Goal: Task Accomplishment & Management: Manage account settings

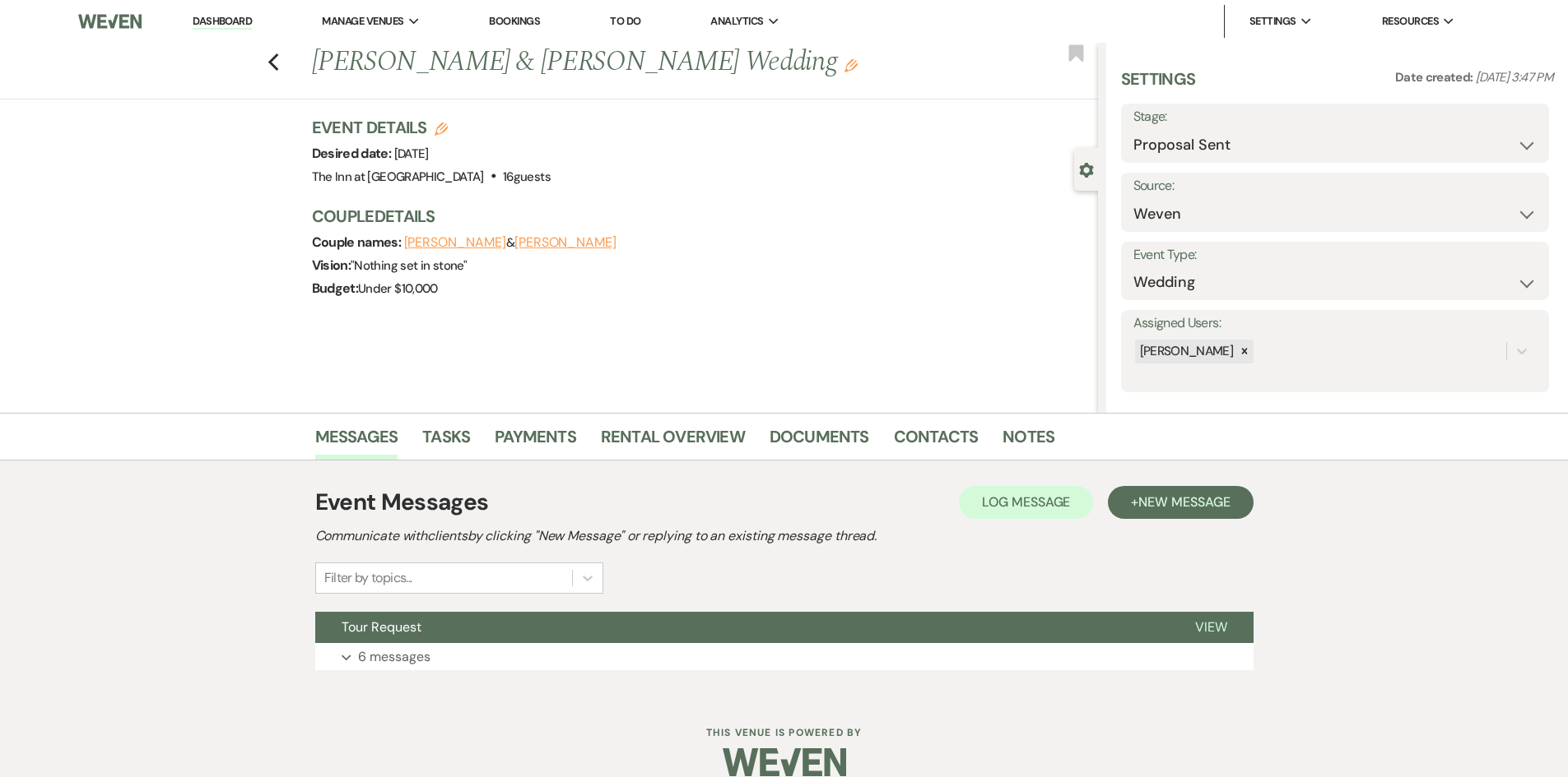
select select "6"
select select "1"
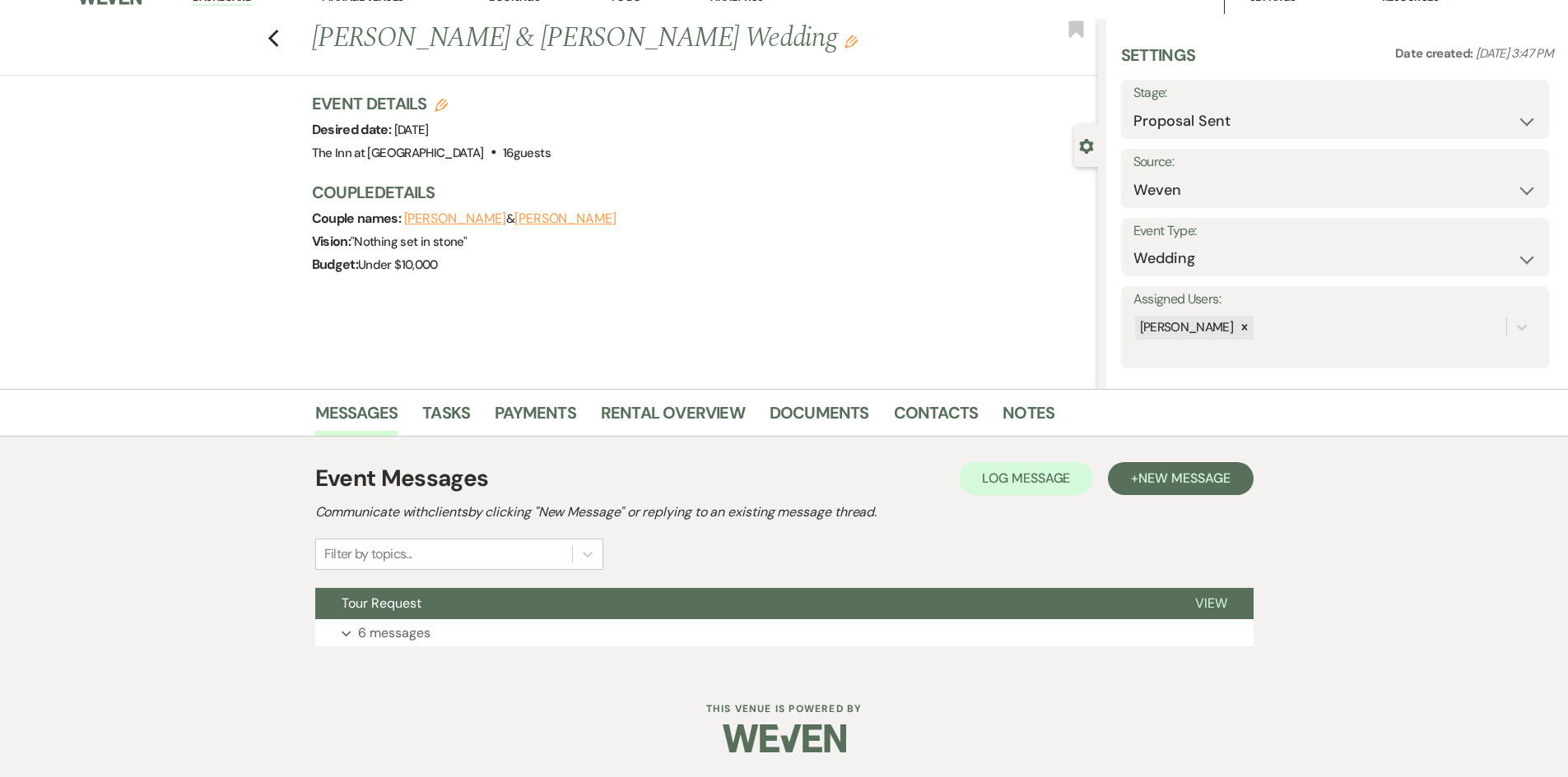
select select "6"
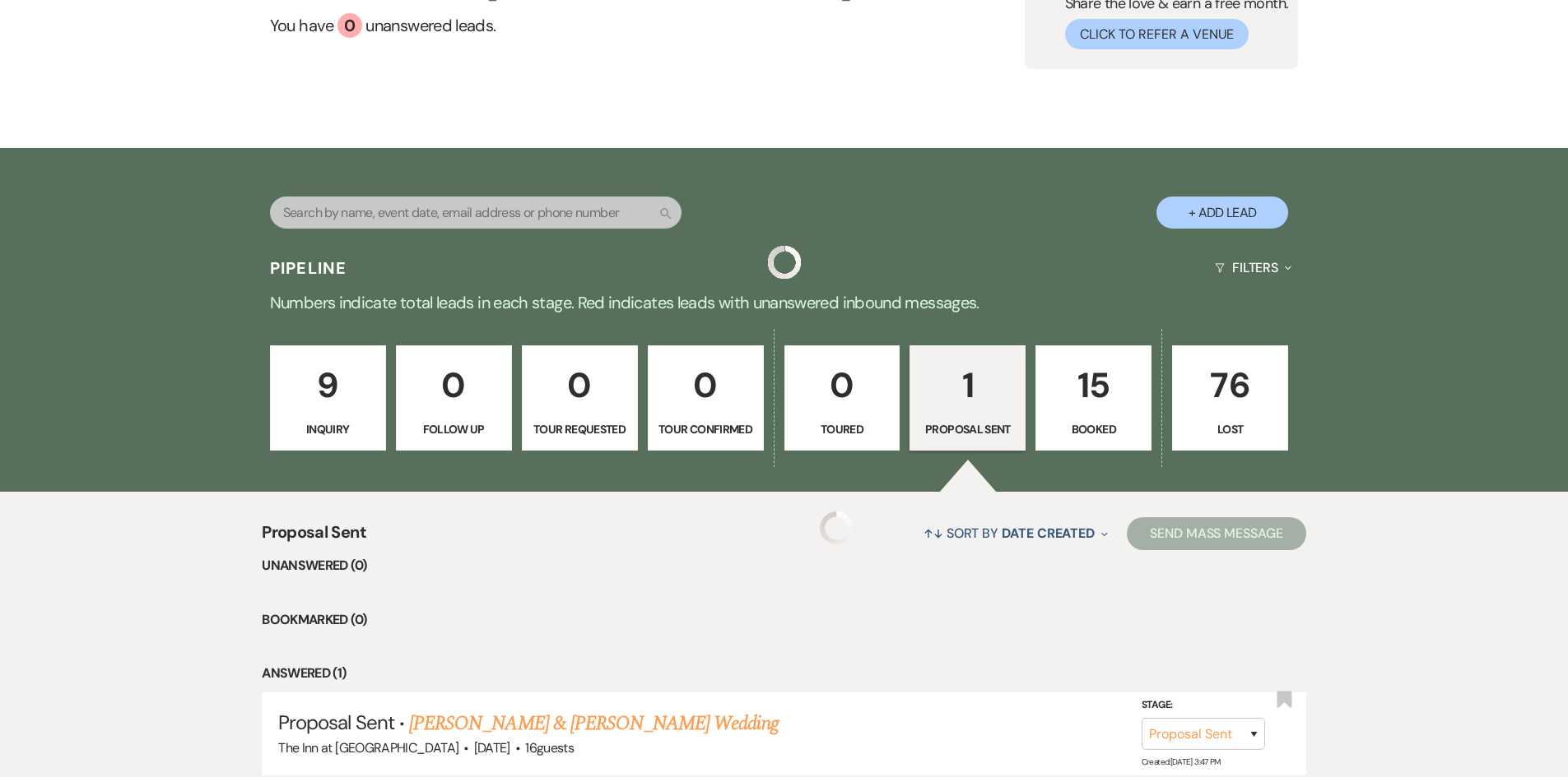
scroll to position [136, 0]
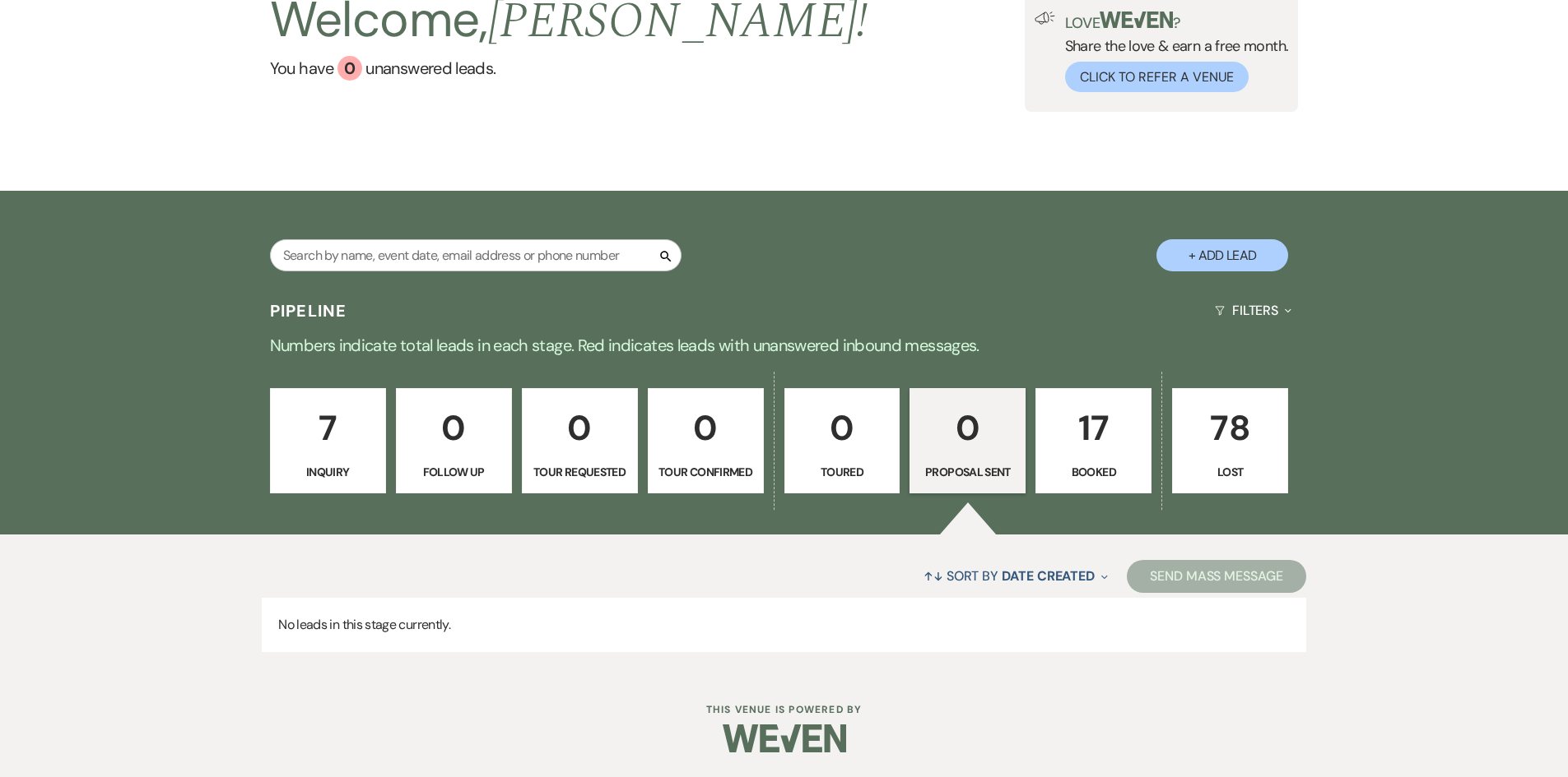
click at [348, 447] on p "7" at bounding box center [328, 428] width 95 height 55
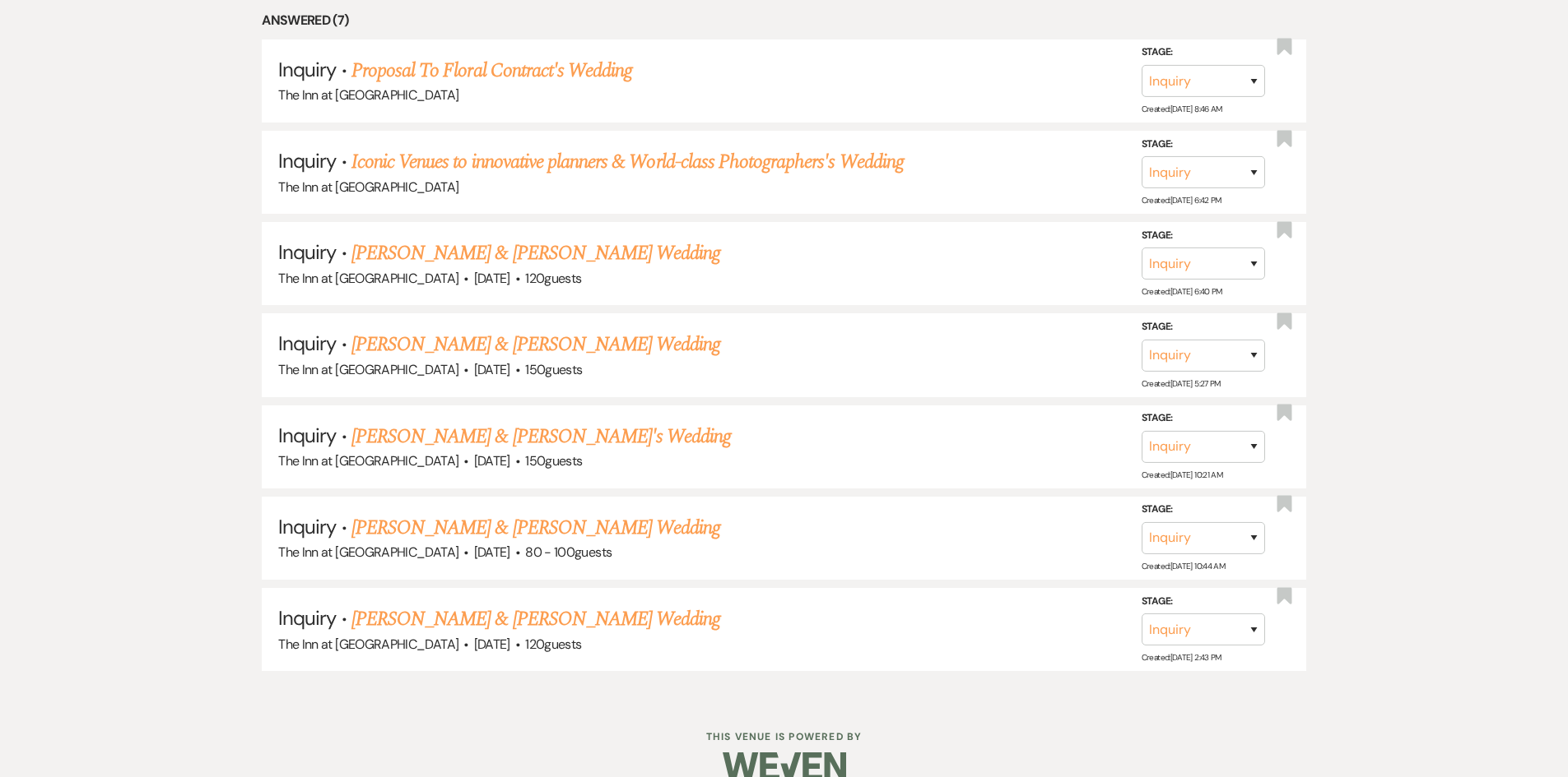
scroll to position [860, 0]
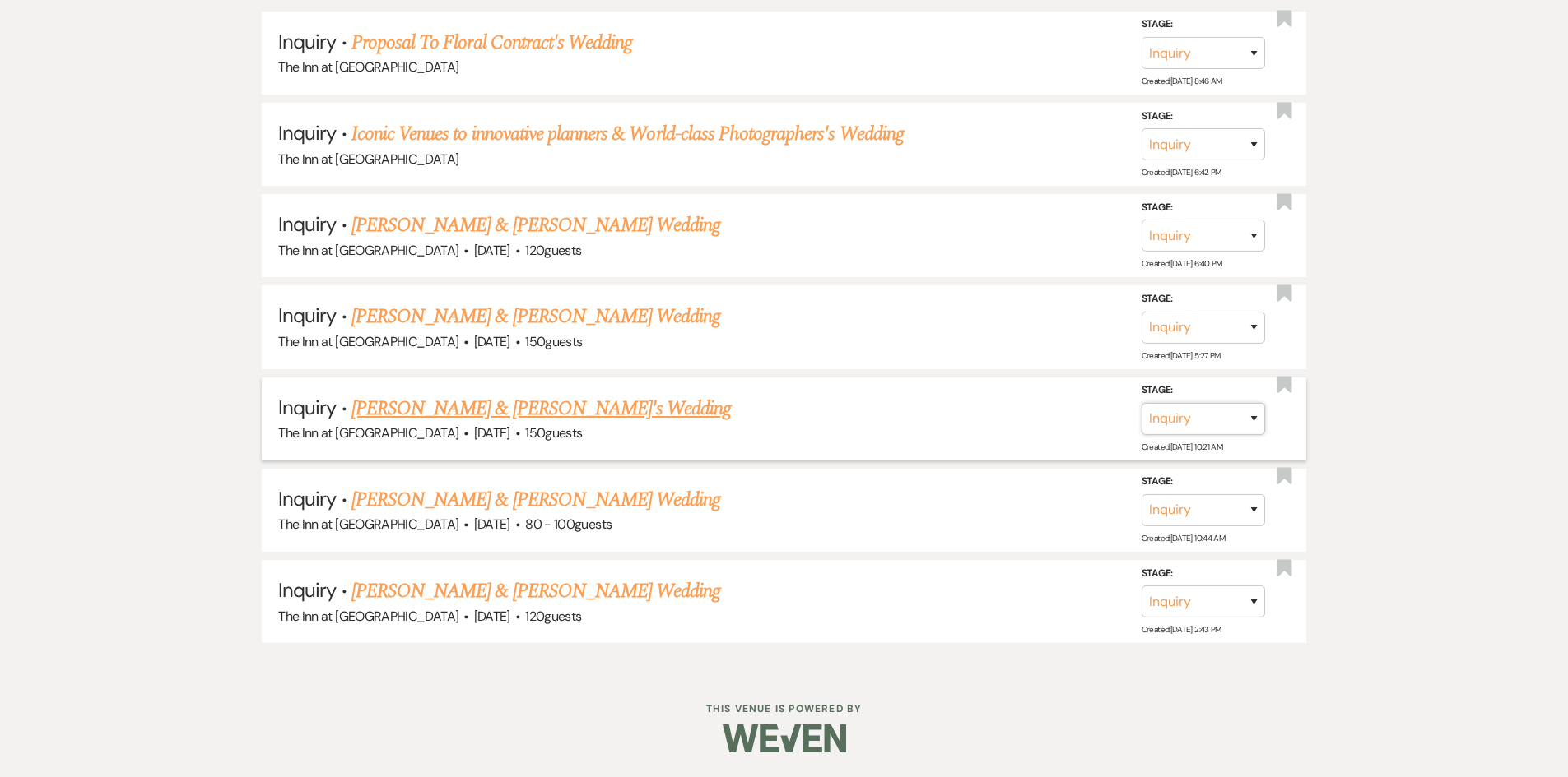
click at [1248, 414] on select "Inquiry Follow Up Tour Requested Tour Confirmed Toured Proposal Sent Booked Lost" at bounding box center [1203, 419] width 124 height 33
select select "8"
click at [1142, 403] on select "Inquiry Follow Up Tour Requested Tour Confirmed Toured Proposal Sent Booked Lost" at bounding box center [1203, 419] width 124 height 33
click at [990, 416] on select "Booked Elsewhere Budget Date Unavailable No Response Not a Good Match Capacity …" at bounding box center [972, 419] width 141 height 33
select select "6"
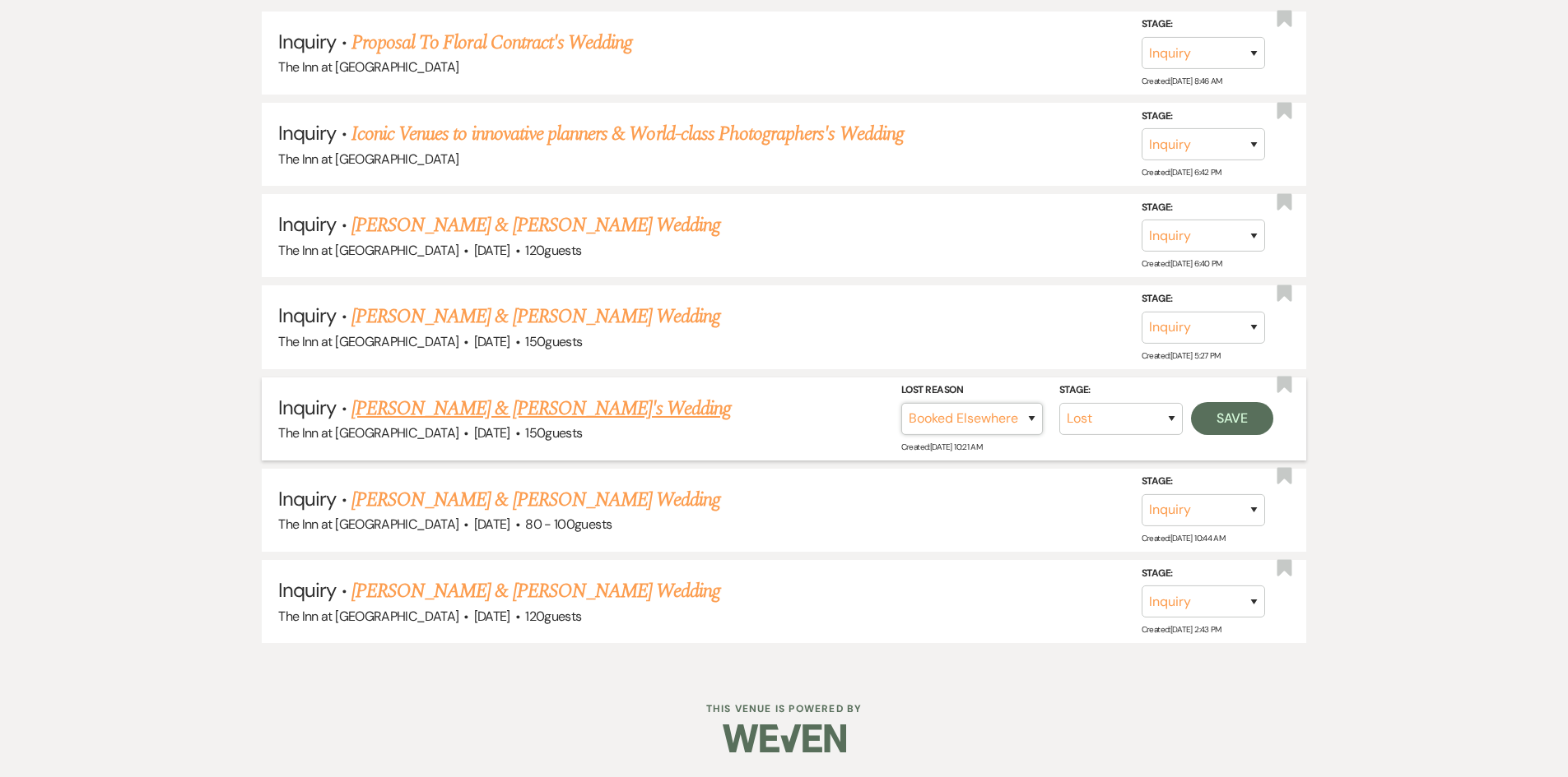
click at [901, 403] on select "Booked Elsewhere Budget Date Unavailable No Response Not a Good Match Capacity …" at bounding box center [972, 419] width 141 height 33
click at [1223, 426] on button "Save" at bounding box center [1232, 418] width 83 height 33
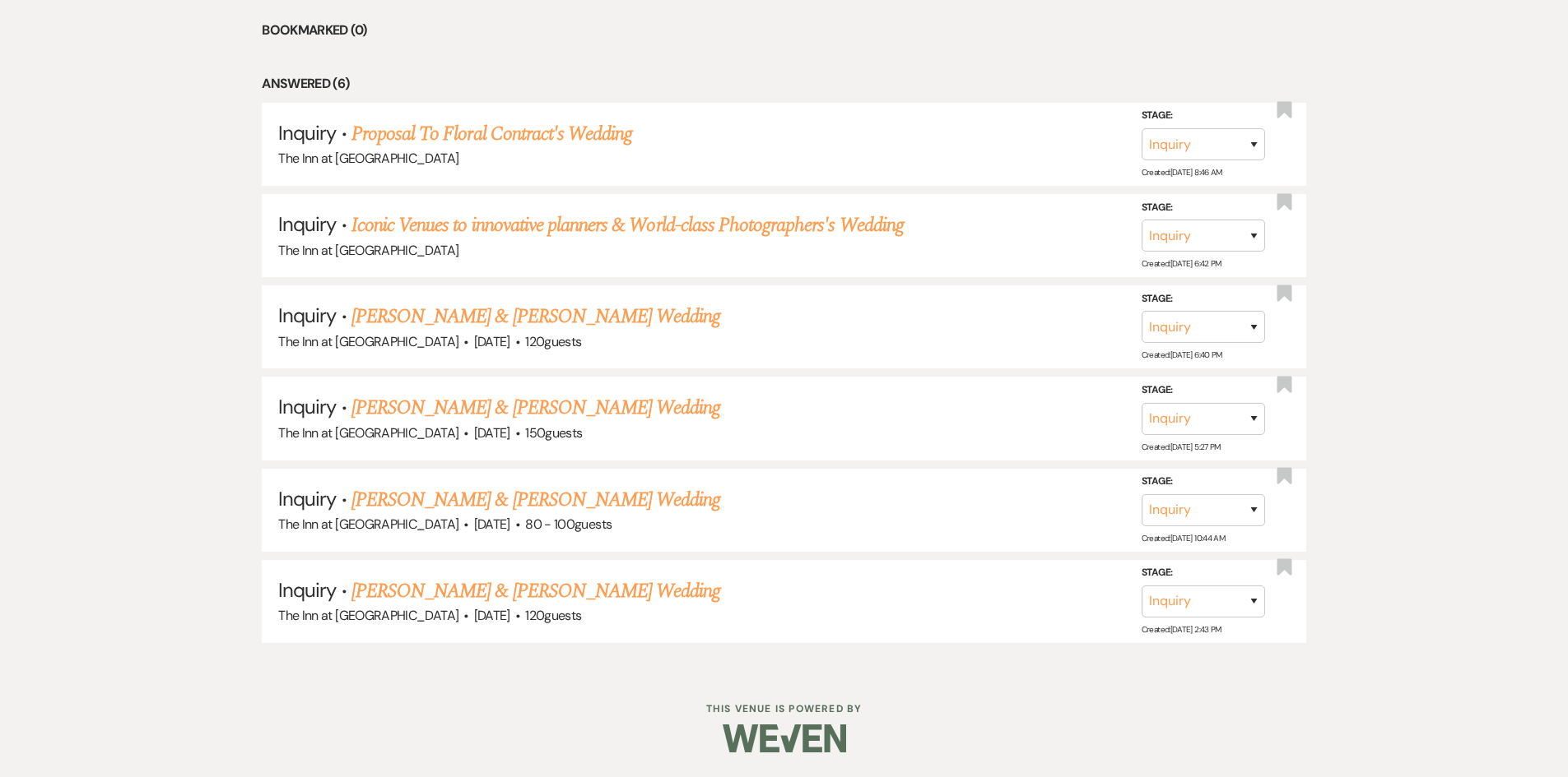
scroll to position [769, 0]
click at [561, 315] on link "[PERSON_NAME] & [PERSON_NAME] Wedding" at bounding box center [536, 317] width 369 height 30
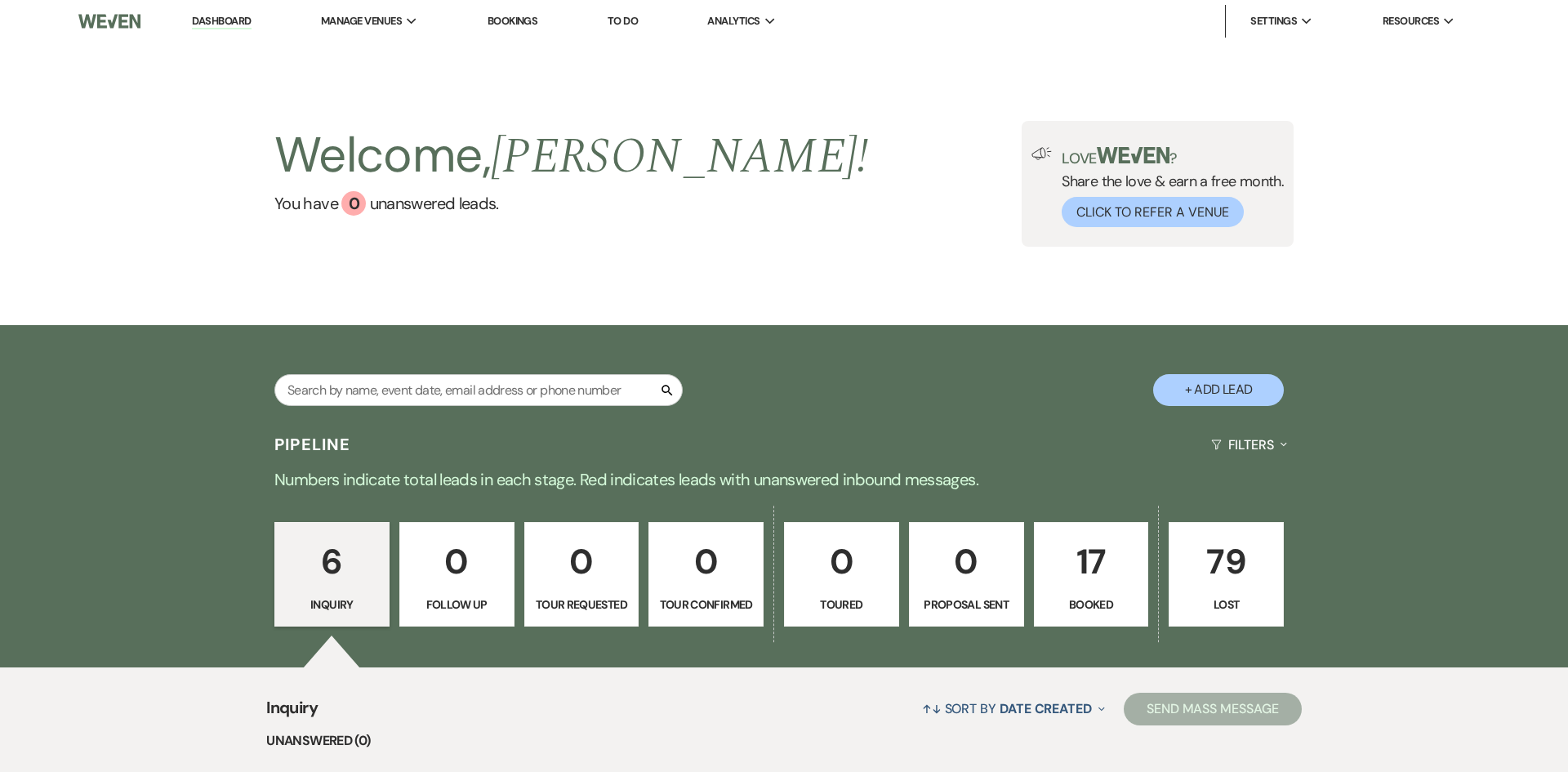
select select "1"
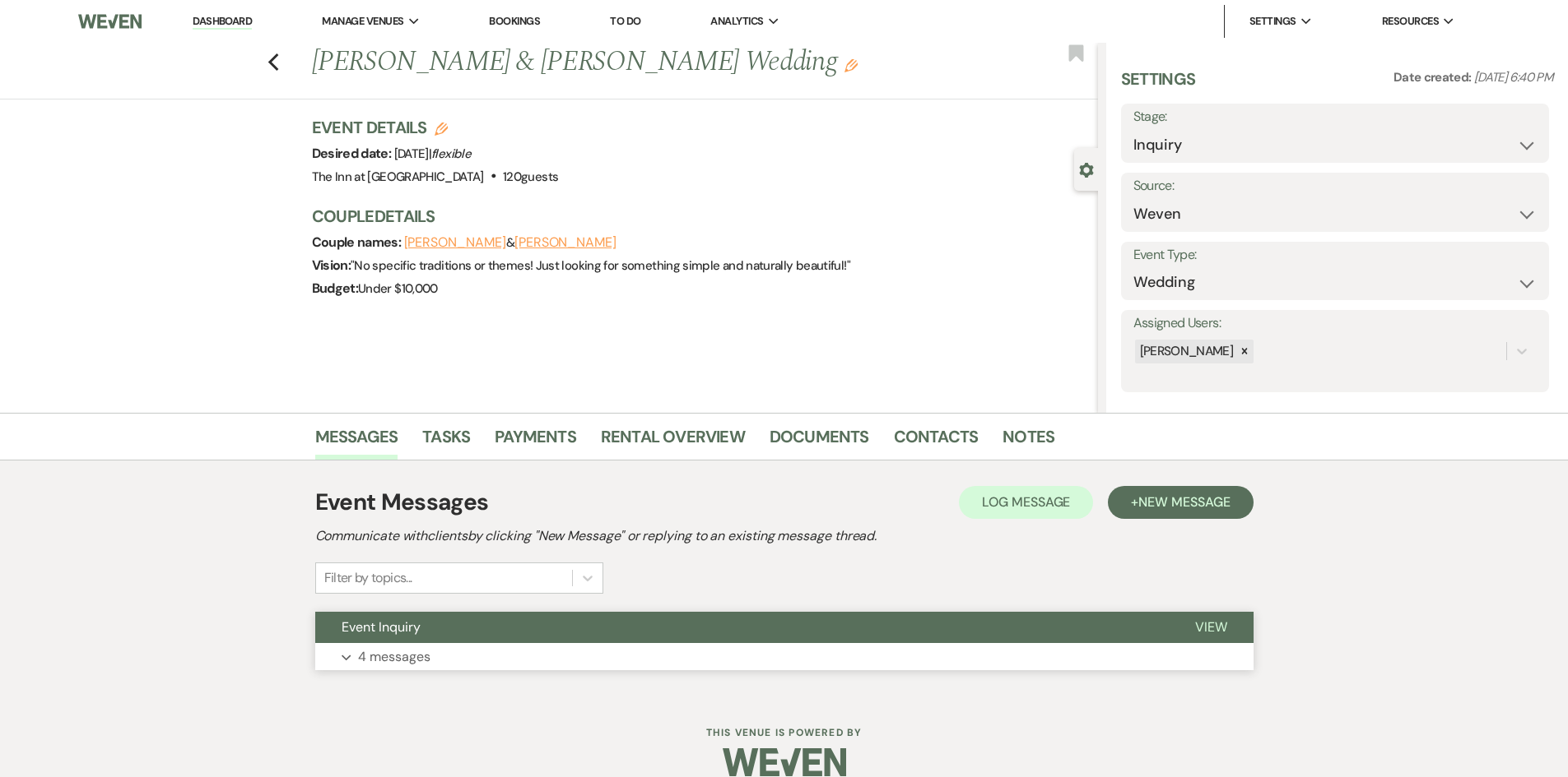
click at [1216, 616] on button "View" at bounding box center [1211, 628] width 85 height 32
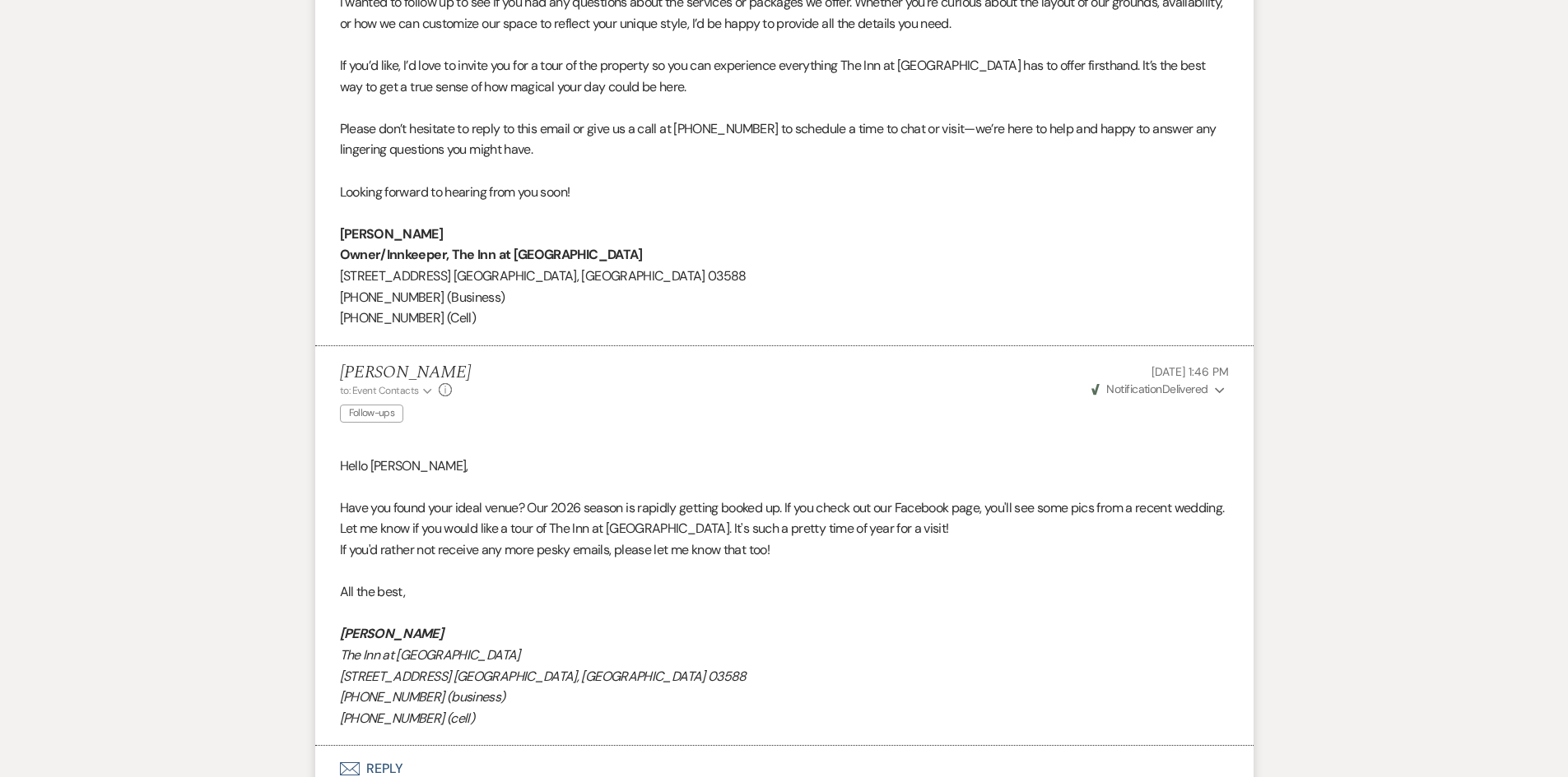
scroll to position [2228, 0]
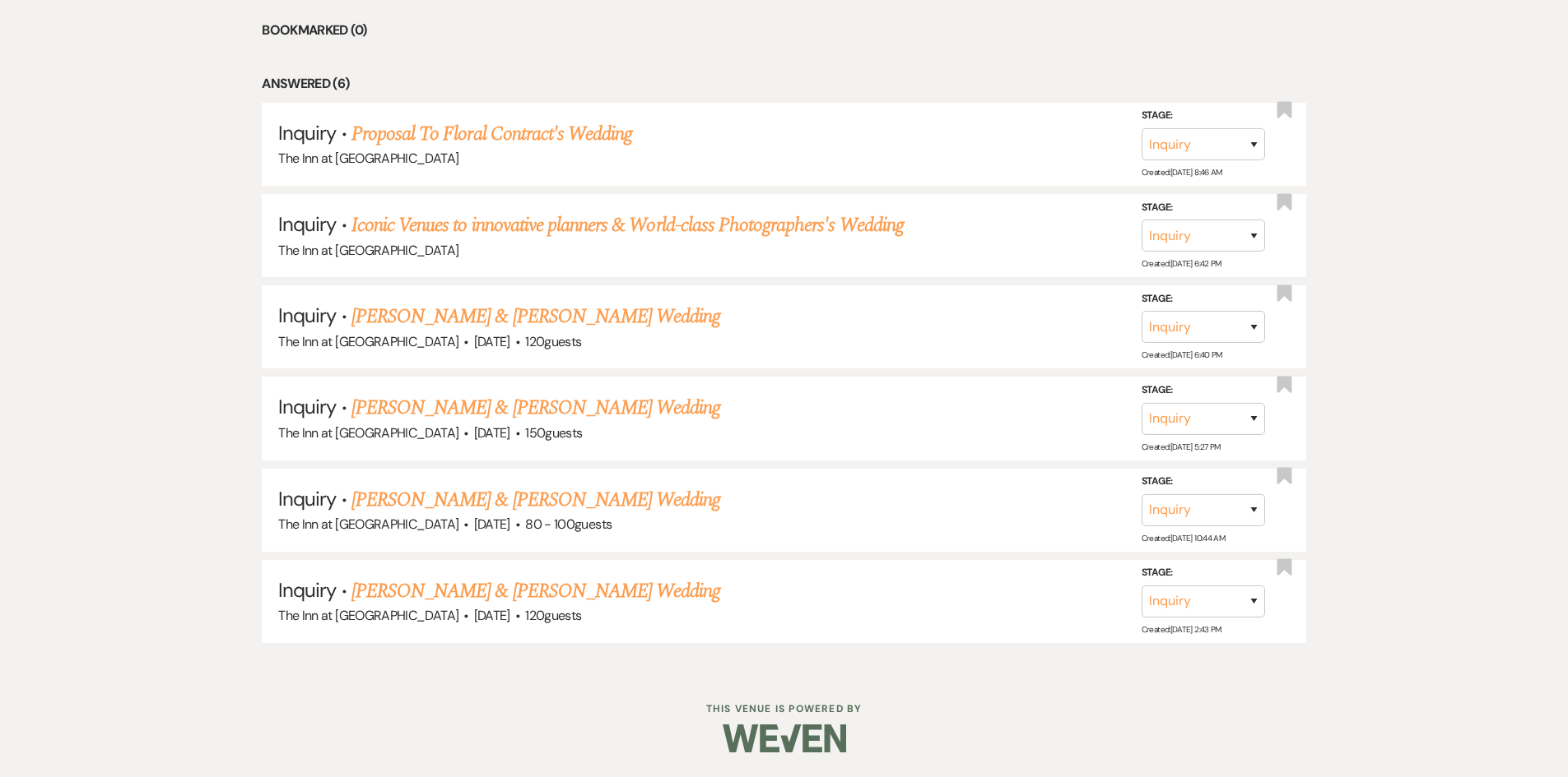
scroll to position [769, 0]
click at [206, 89] on div "Inquiry ↑↓ Sort By Date Created Expand Send Mass Message Unanswered (0) Bookmar…" at bounding box center [784, 287] width 1568 height 770
click at [371, 409] on link "[PERSON_NAME] & [PERSON_NAME] Wedding" at bounding box center [536, 408] width 369 height 30
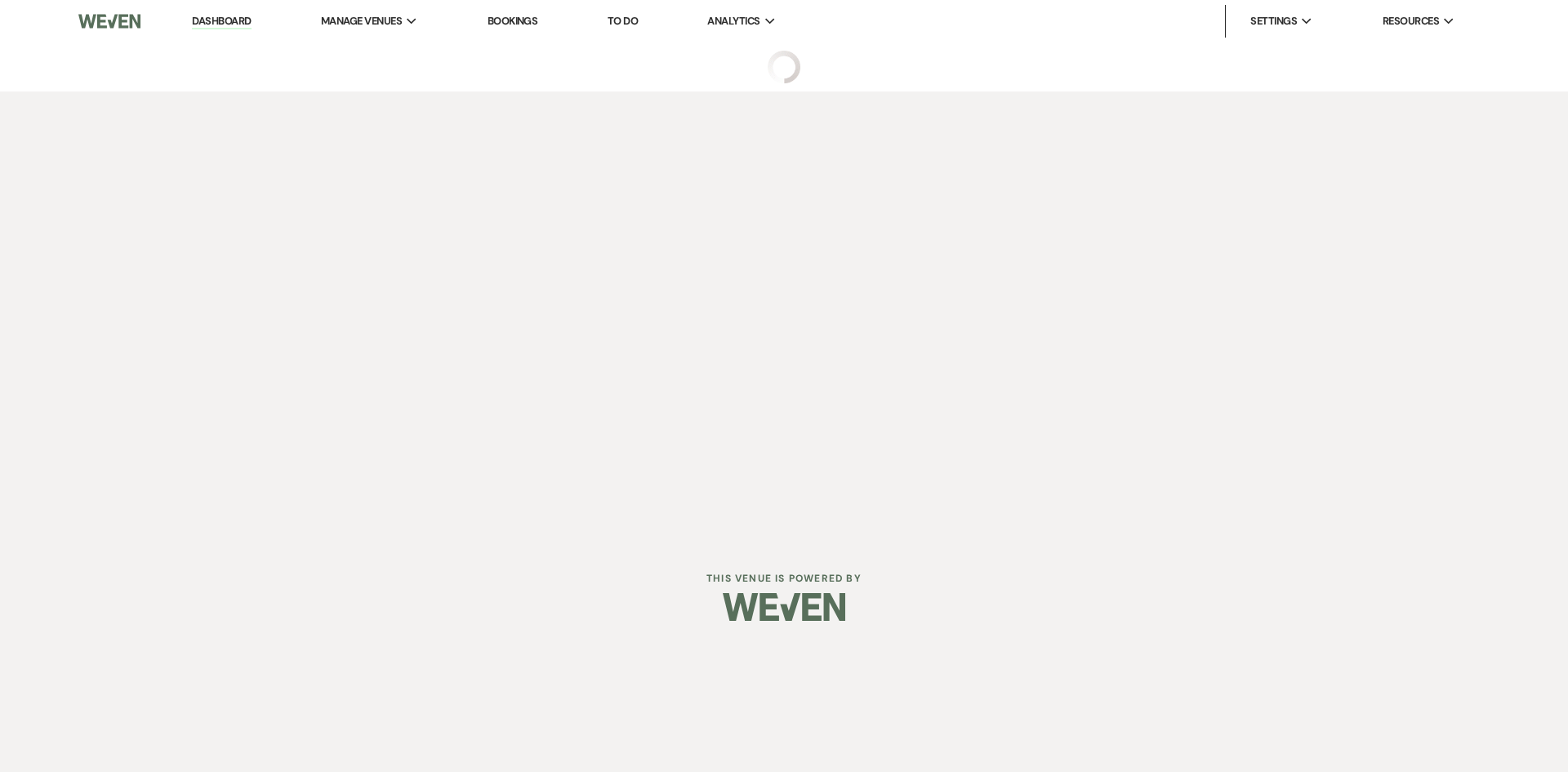
select select "1"
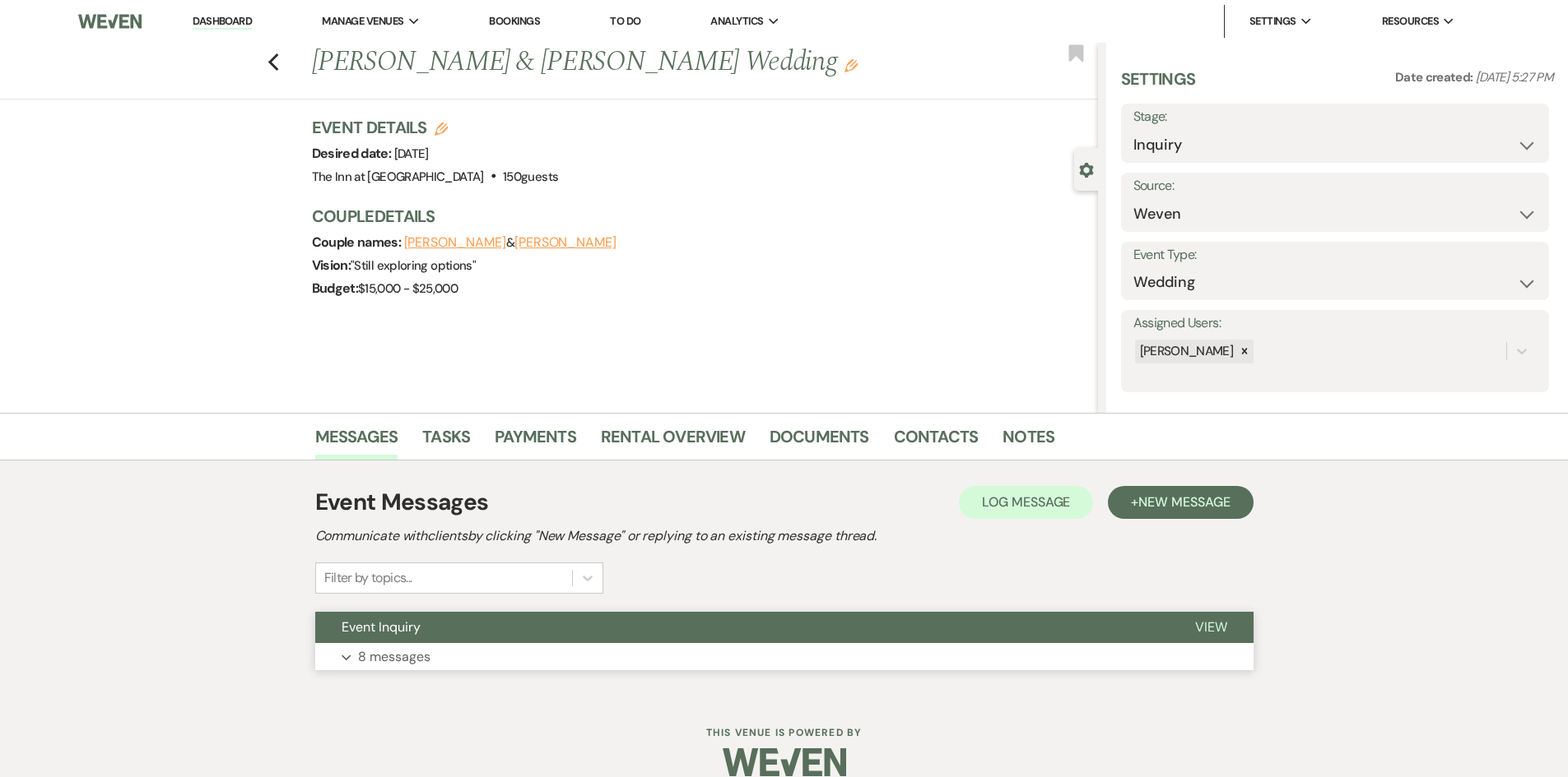
click at [1197, 622] on span "View" at bounding box center [1211, 627] width 33 height 18
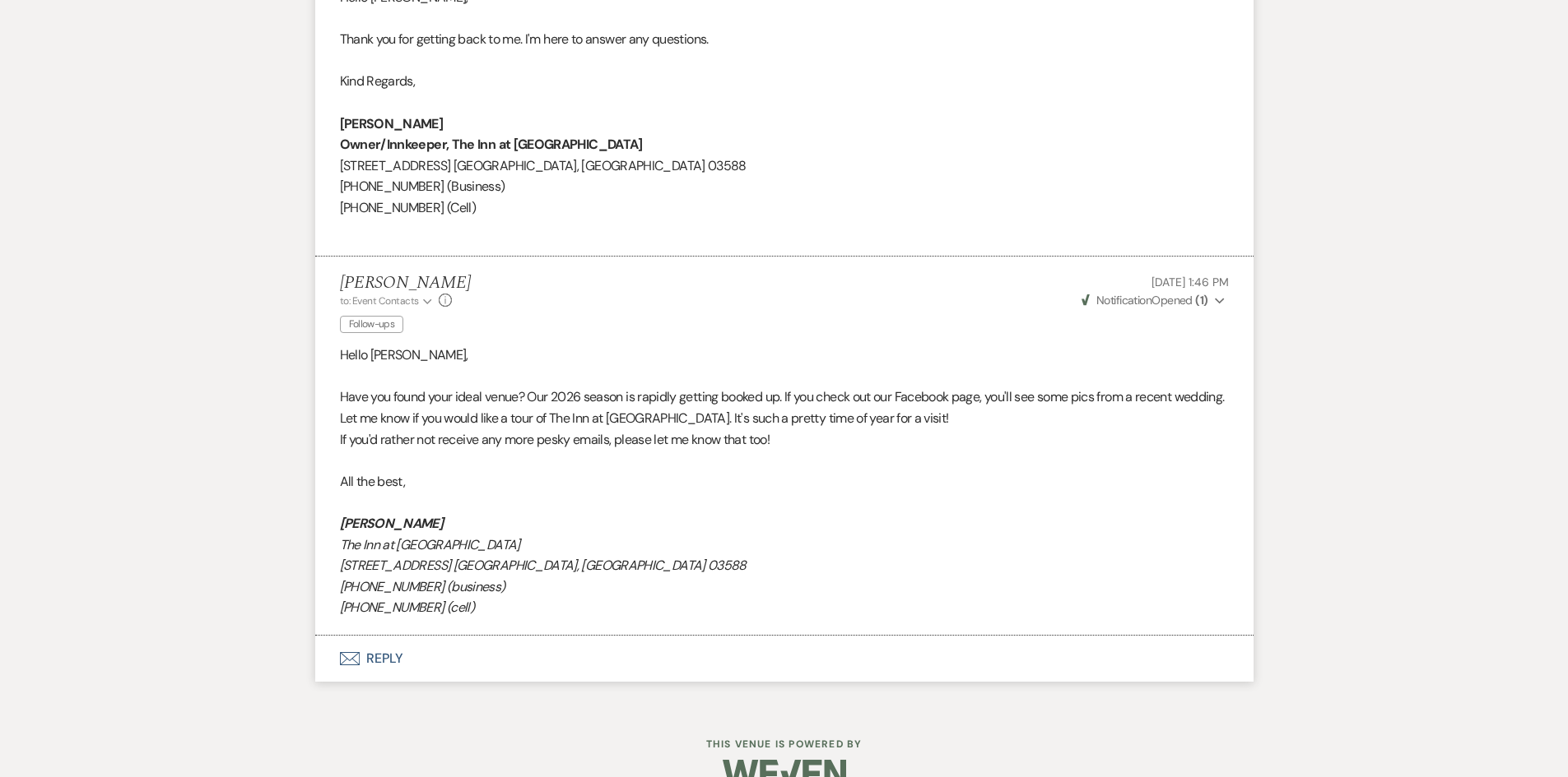
scroll to position [3211, 0]
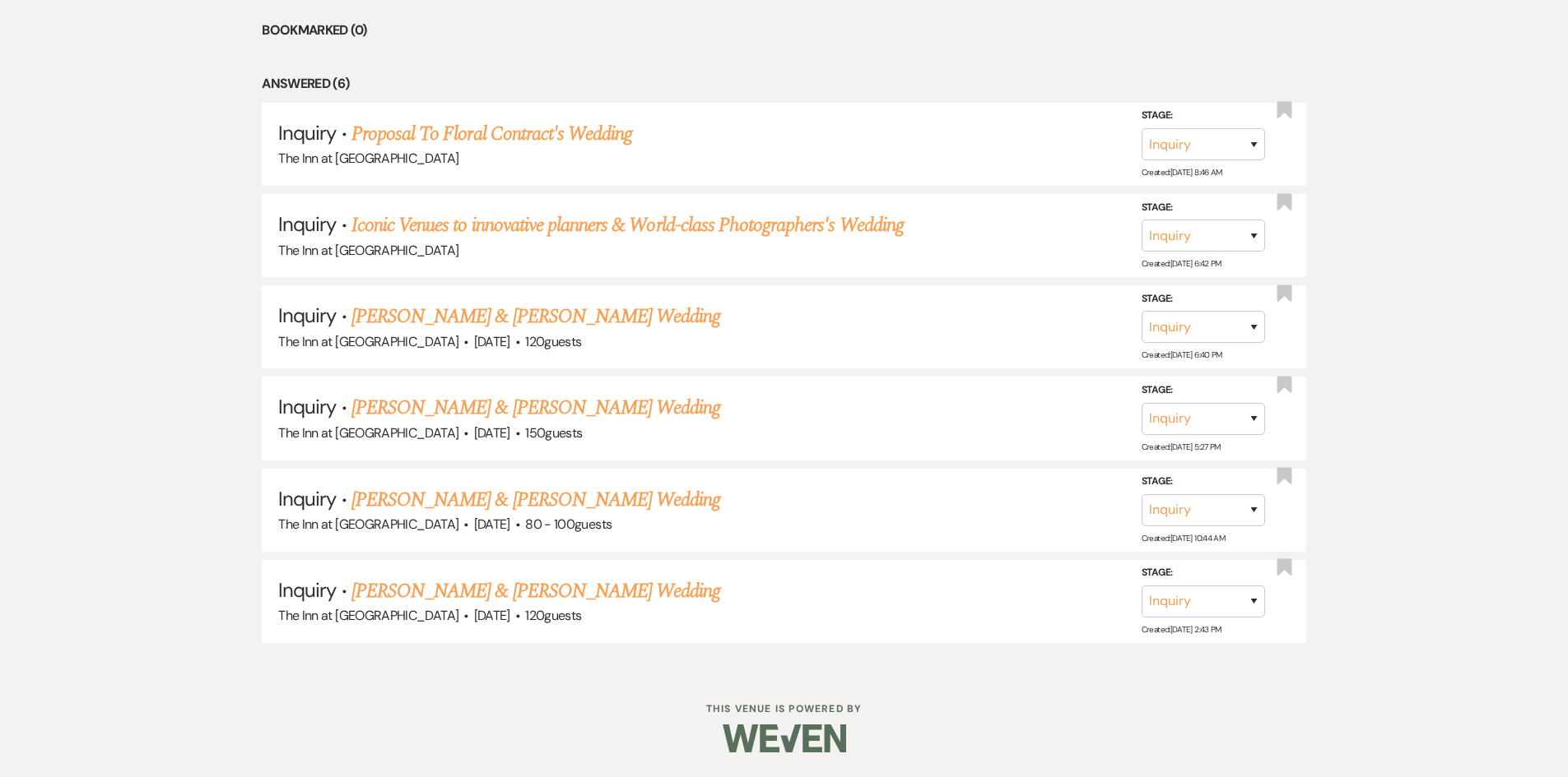
scroll to position [769, 0]
click at [684, 497] on link "[PERSON_NAME] & [PERSON_NAME] Wedding" at bounding box center [536, 500] width 369 height 30
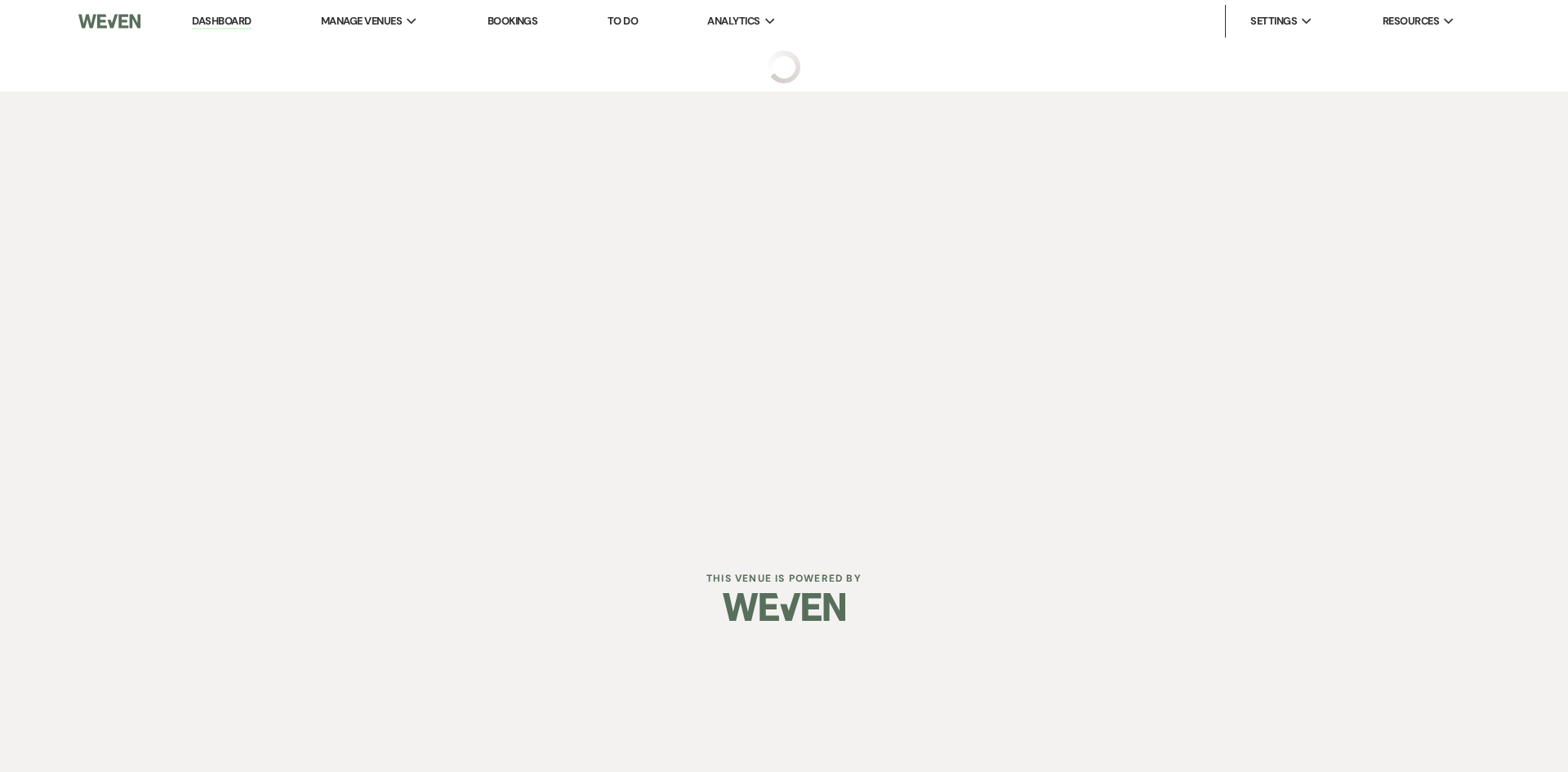
select select "1"
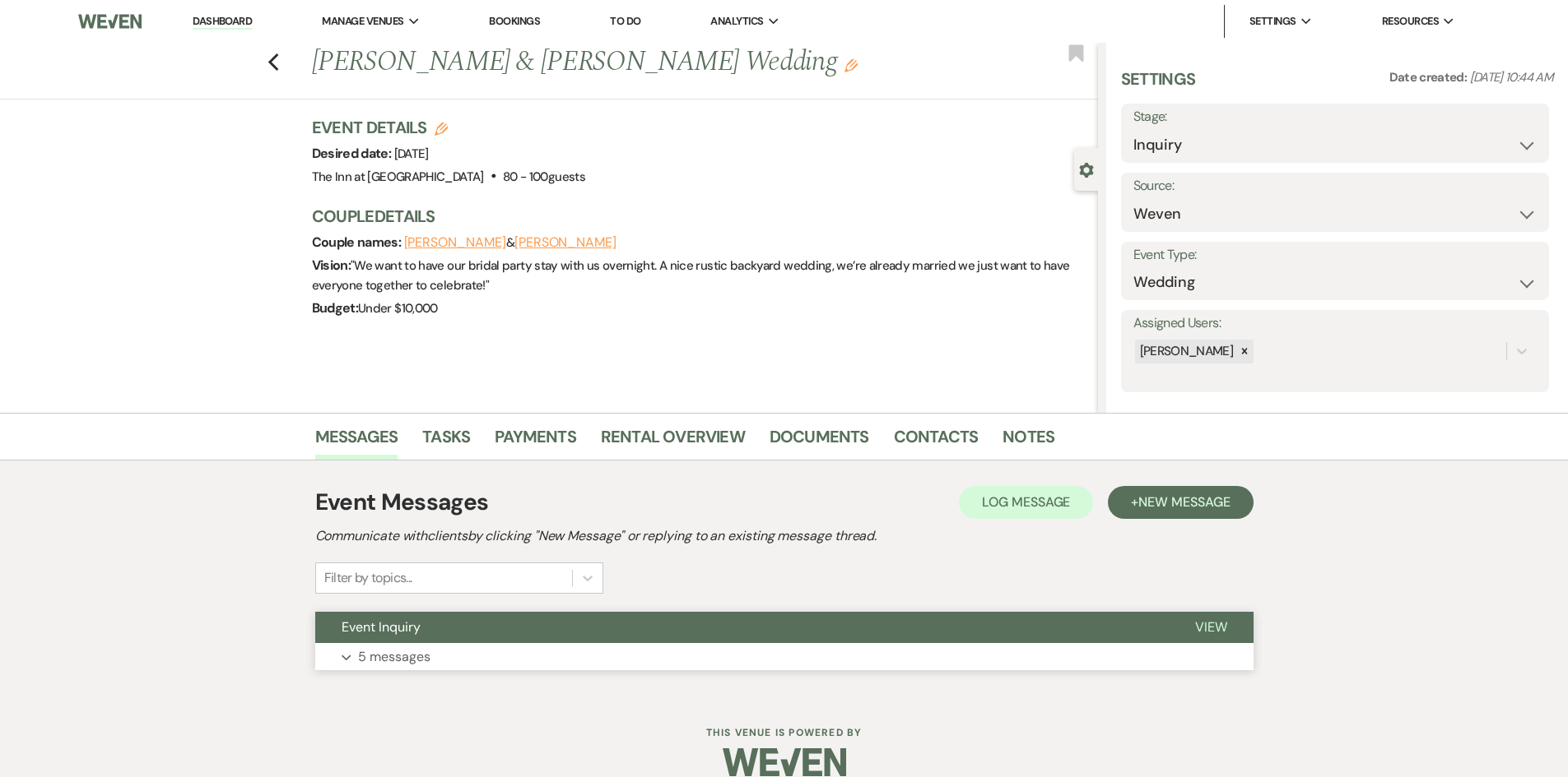
click at [1199, 619] on span "View" at bounding box center [1211, 627] width 33 height 18
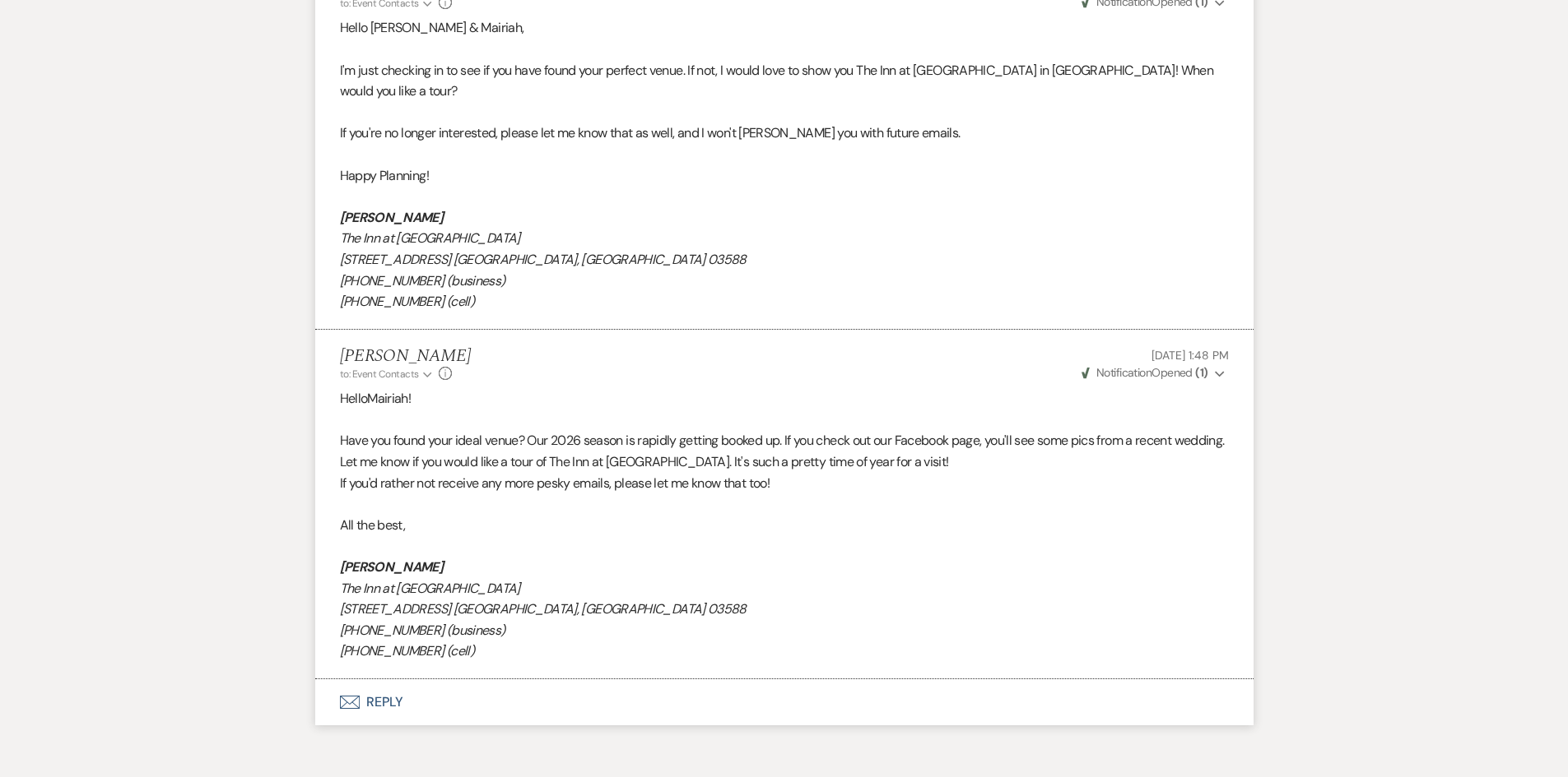
scroll to position [2472, 0]
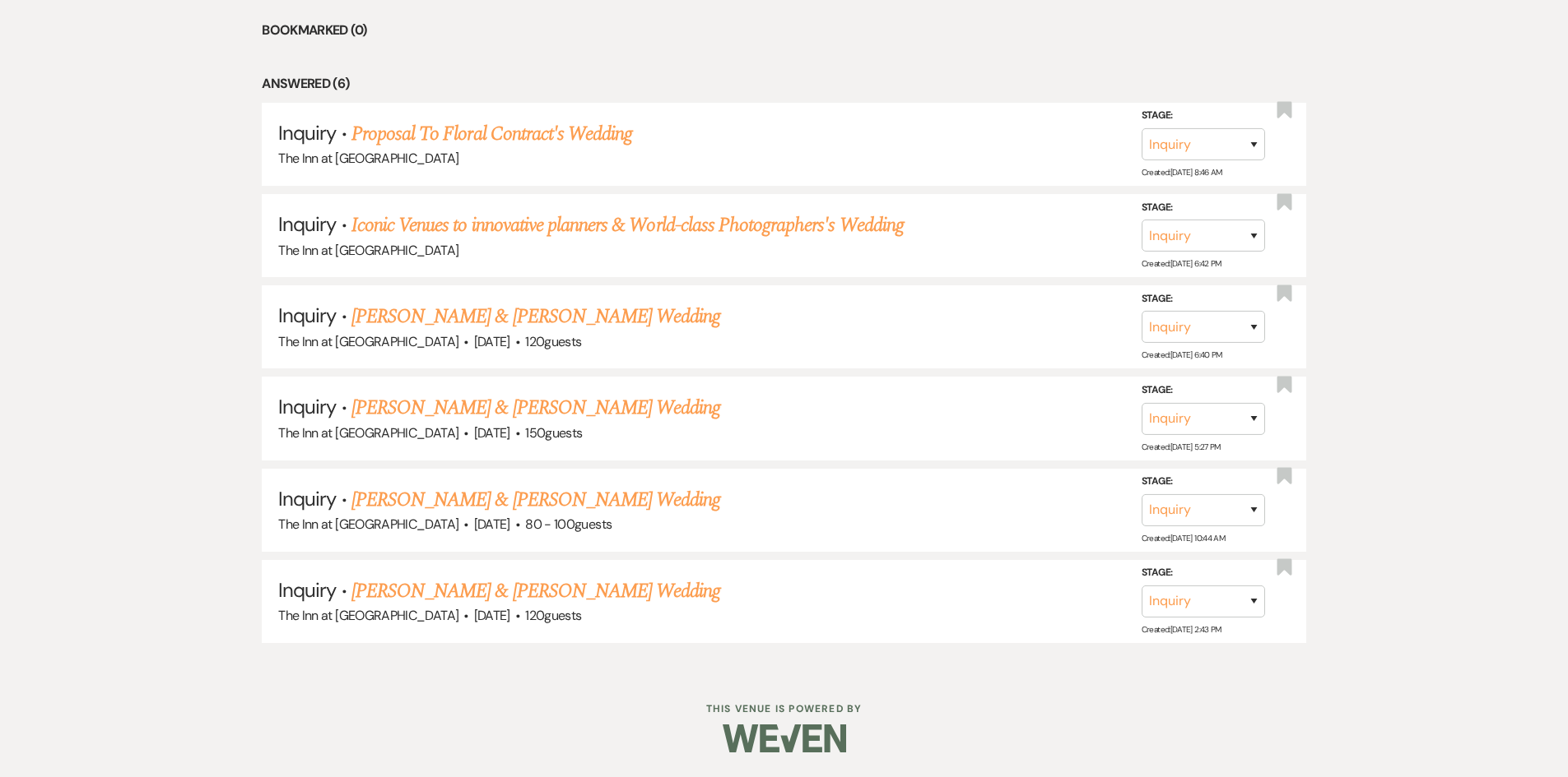
scroll to position [769, 0]
click at [643, 586] on link "[PERSON_NAME] & [PERSON_NAME] Wedding" at bounding box center [536, 591] width 369 height 30
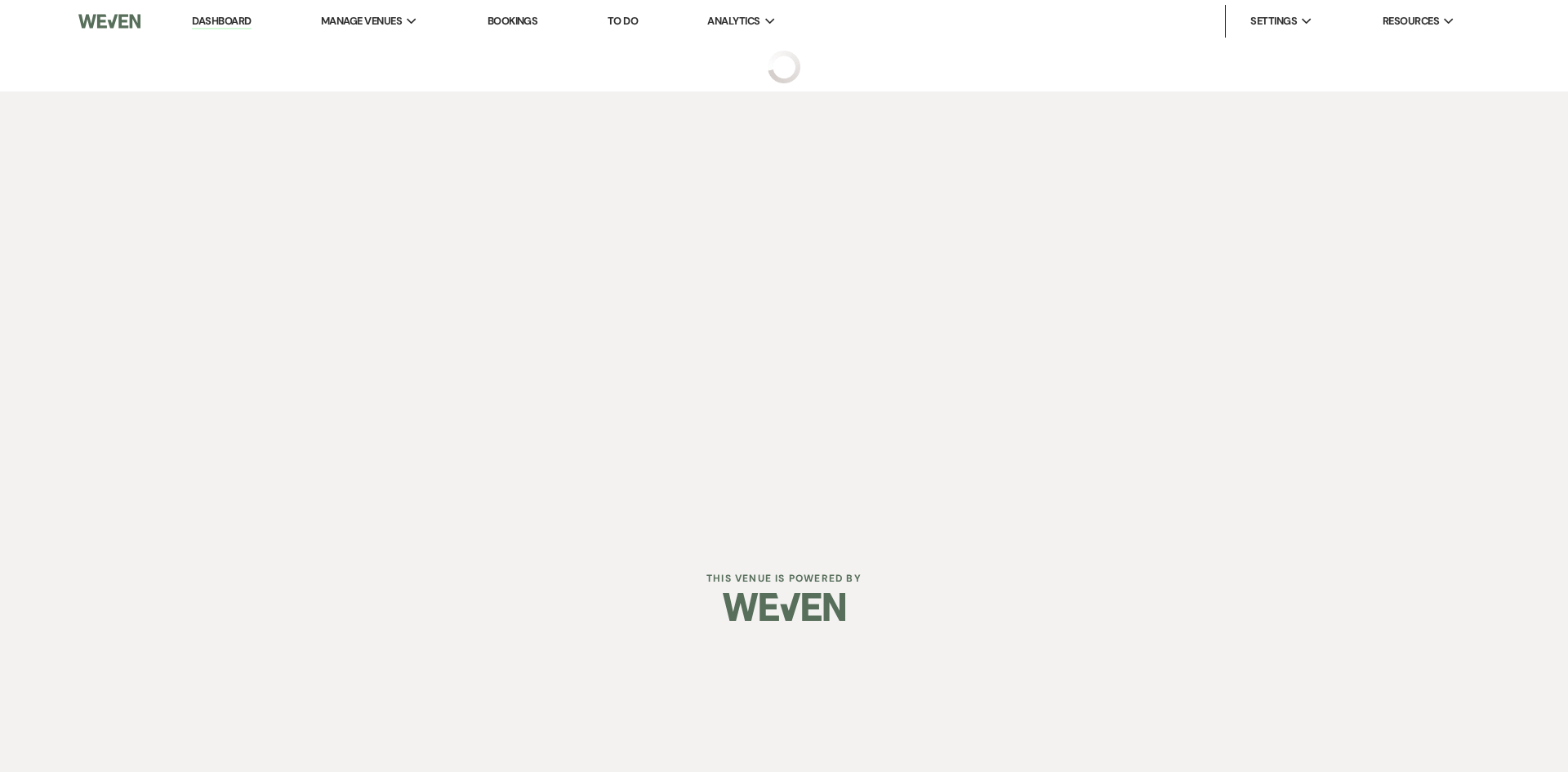
select select "5"
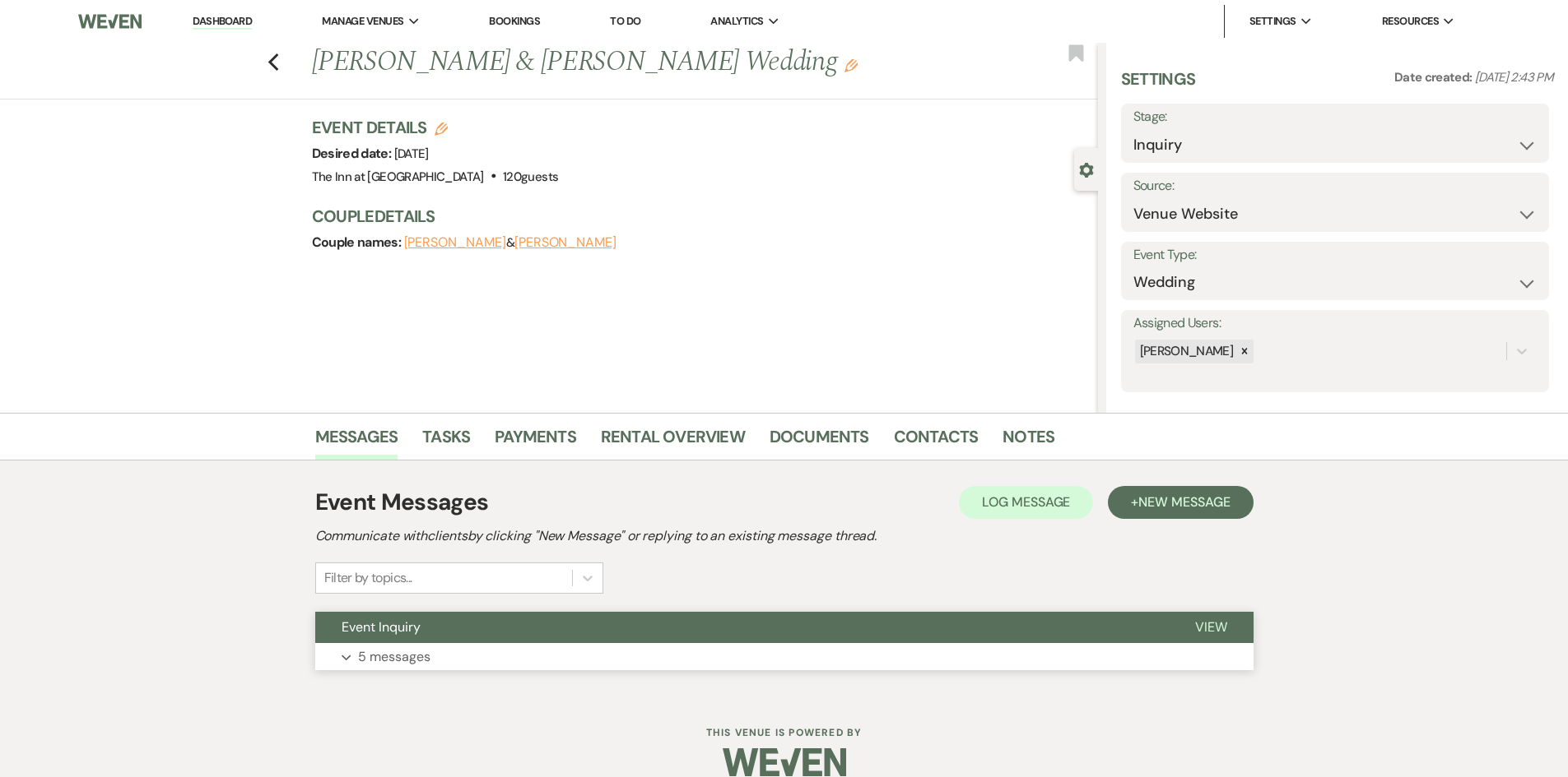
click at [1209, 627] on span "View" at bounding box center [1211, 627] width 33 height 18
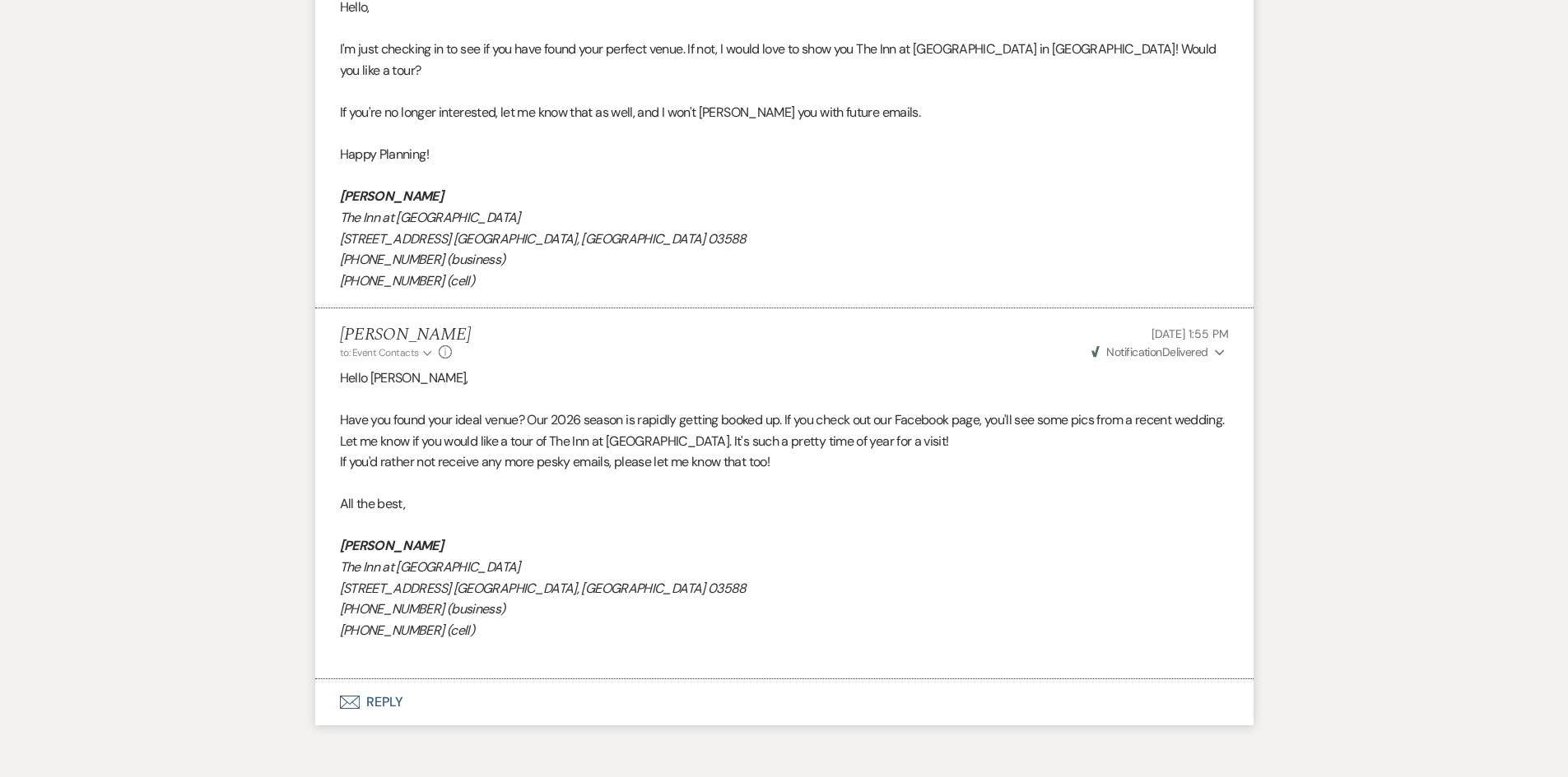
scroll to position [2518, 0]
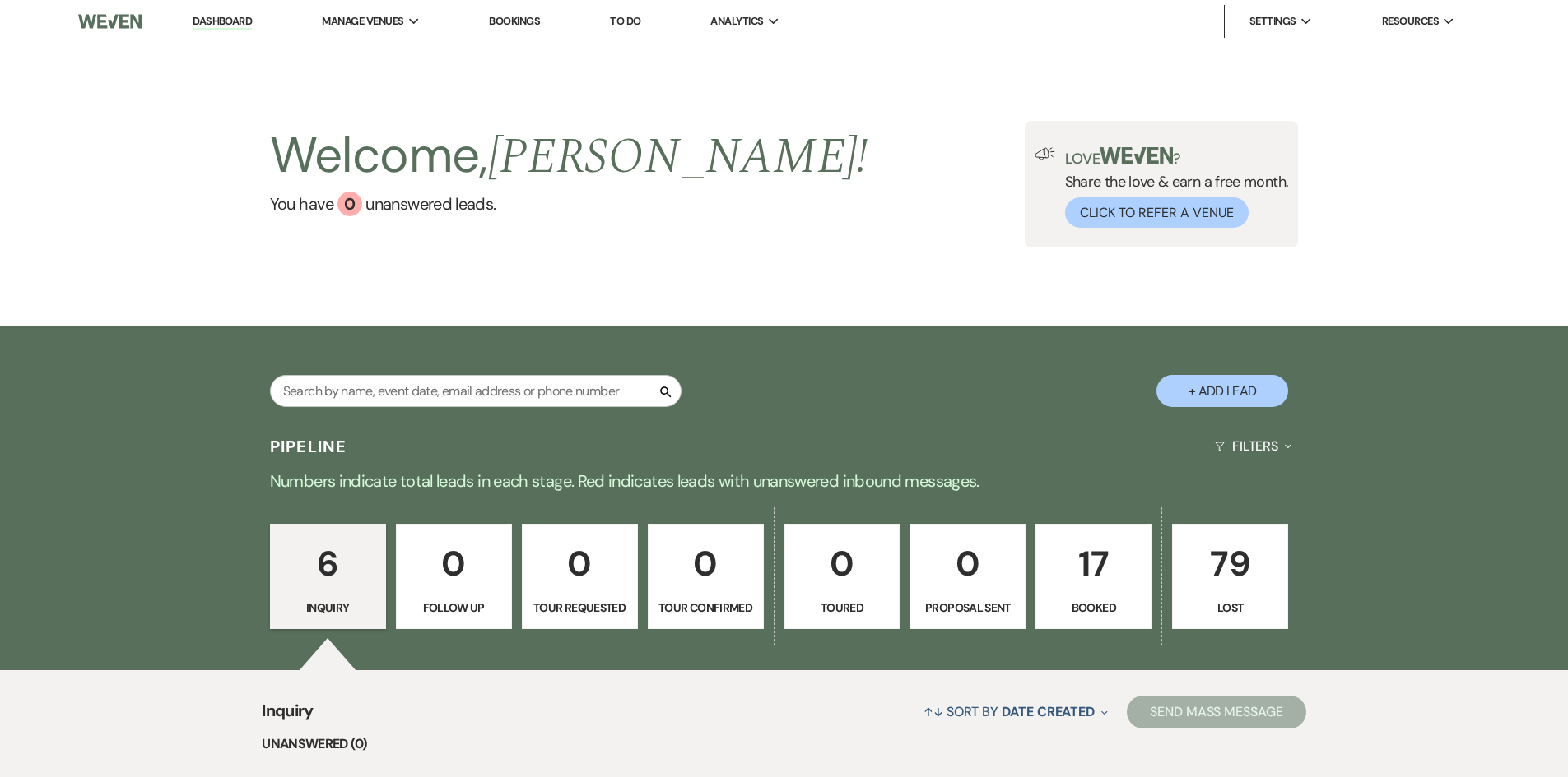
click at [1096, 559] on p "17" at bounding box center [1094, 563] width 95 height 55
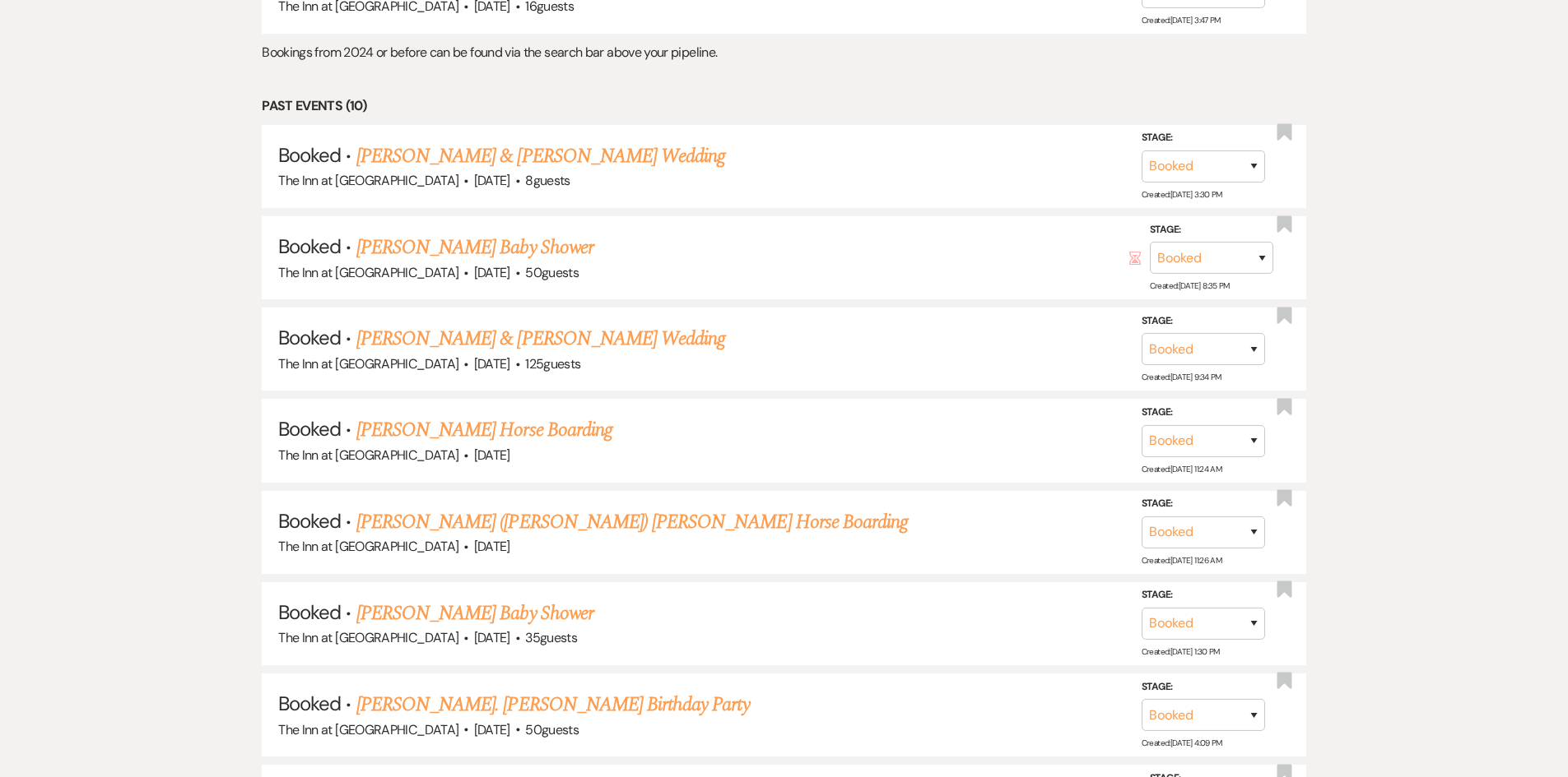
scroll to position [1316, 0]
